Goal: Task Accomplishment & Management: Use online tool/utility

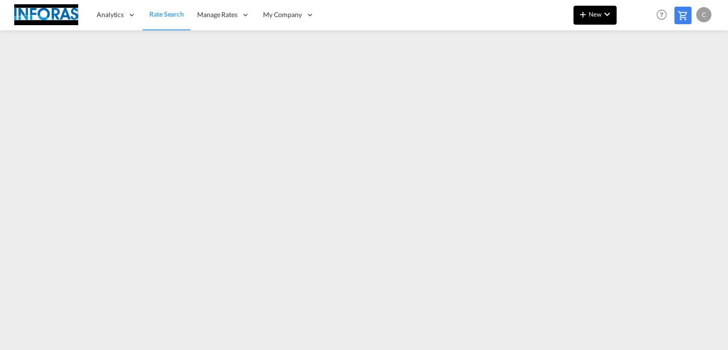
click at [592, 14] on span "New" at bounding box center [595, 14] width 36 height 8
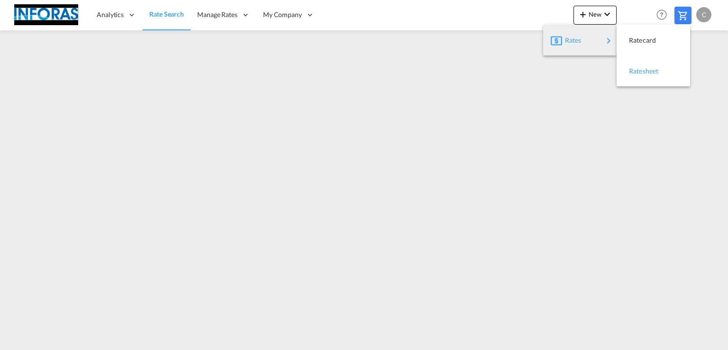
click at [638, 73] on span "Ratesheet" at bounding box center [634, 71] width 10 height 19
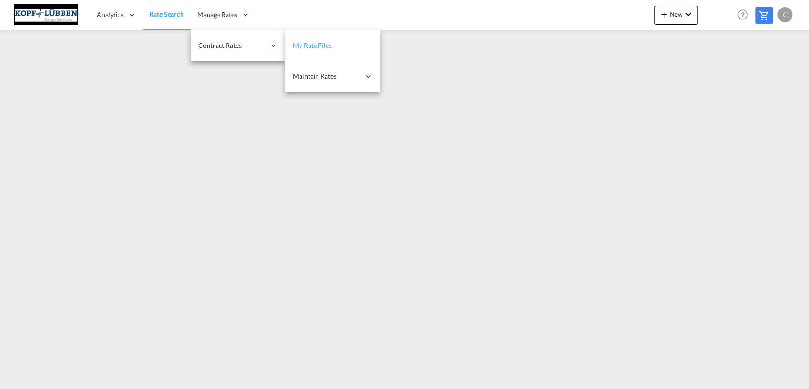
drag, startPoint x: 324, startPoint y: 46, endPoint x: 341, endPoint y: 51, distance: 18.0
click at [325, 45] on span "My Rate Files" at bounding box center [312, 45] width 39 height 8
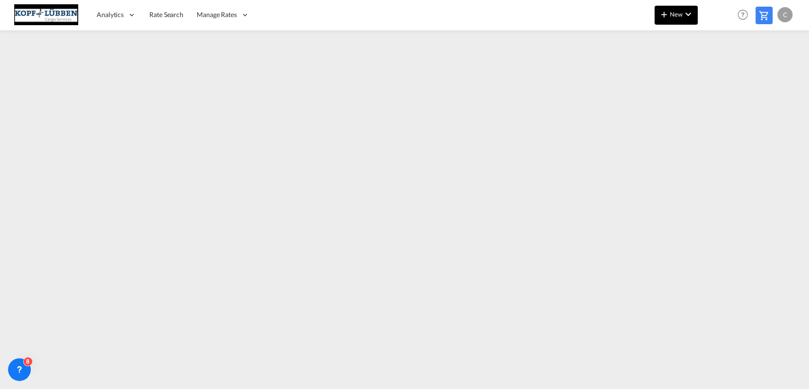
click at [681, 17] on span "New" at bounding box center [676, 14] width 36 height 8
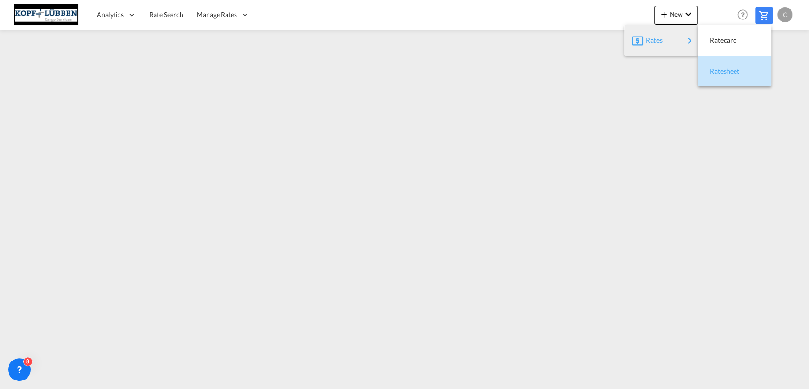
click at [720, 70] on span "Ratesheet" at bounding box center [715, 71] width 10 height 19
